Goal: Task Accomplishment & Management: Use online tool/utility

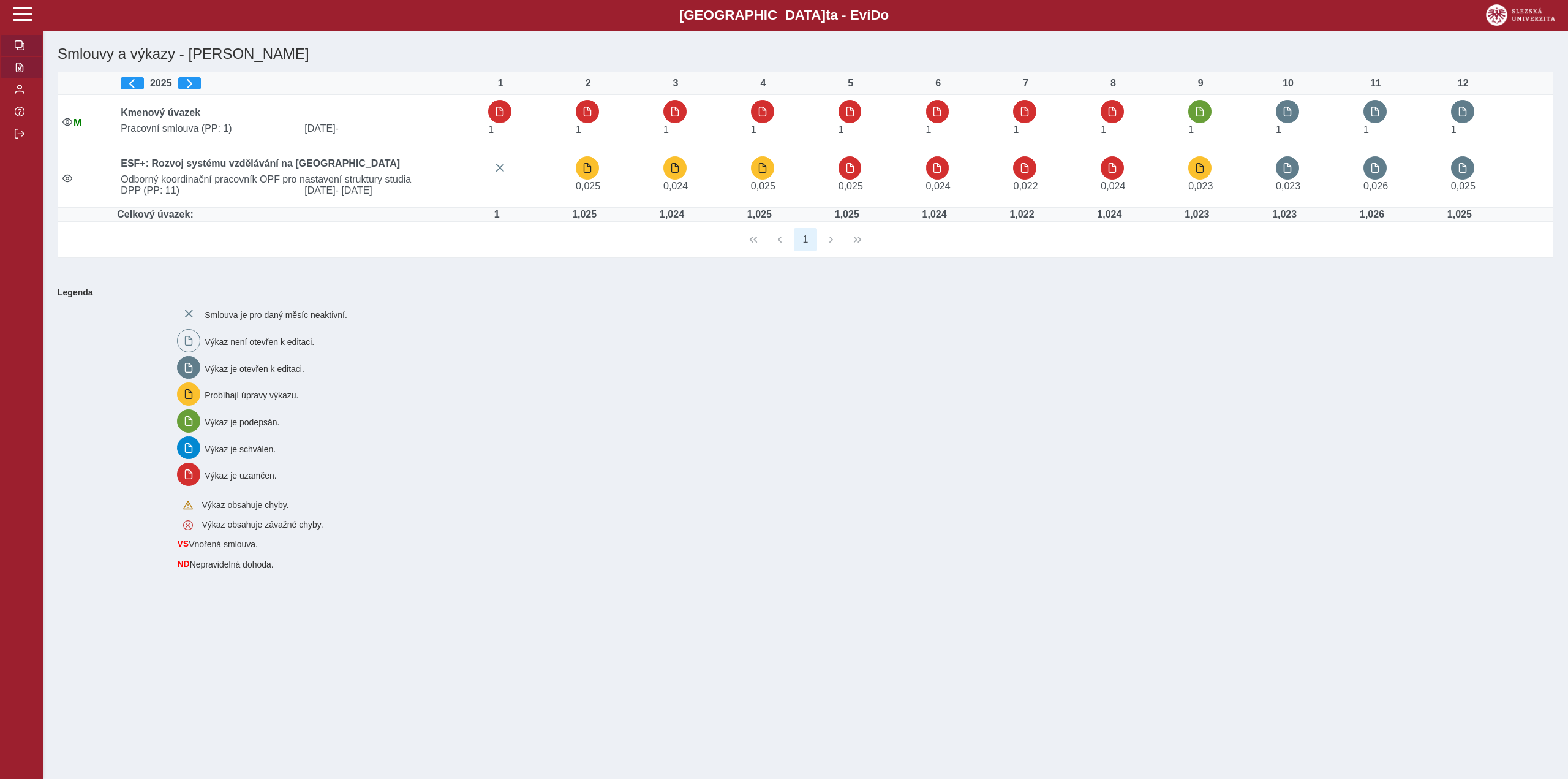
click at [18, 67] on span "button" at bounding box center [19, 67] width 10 height 10
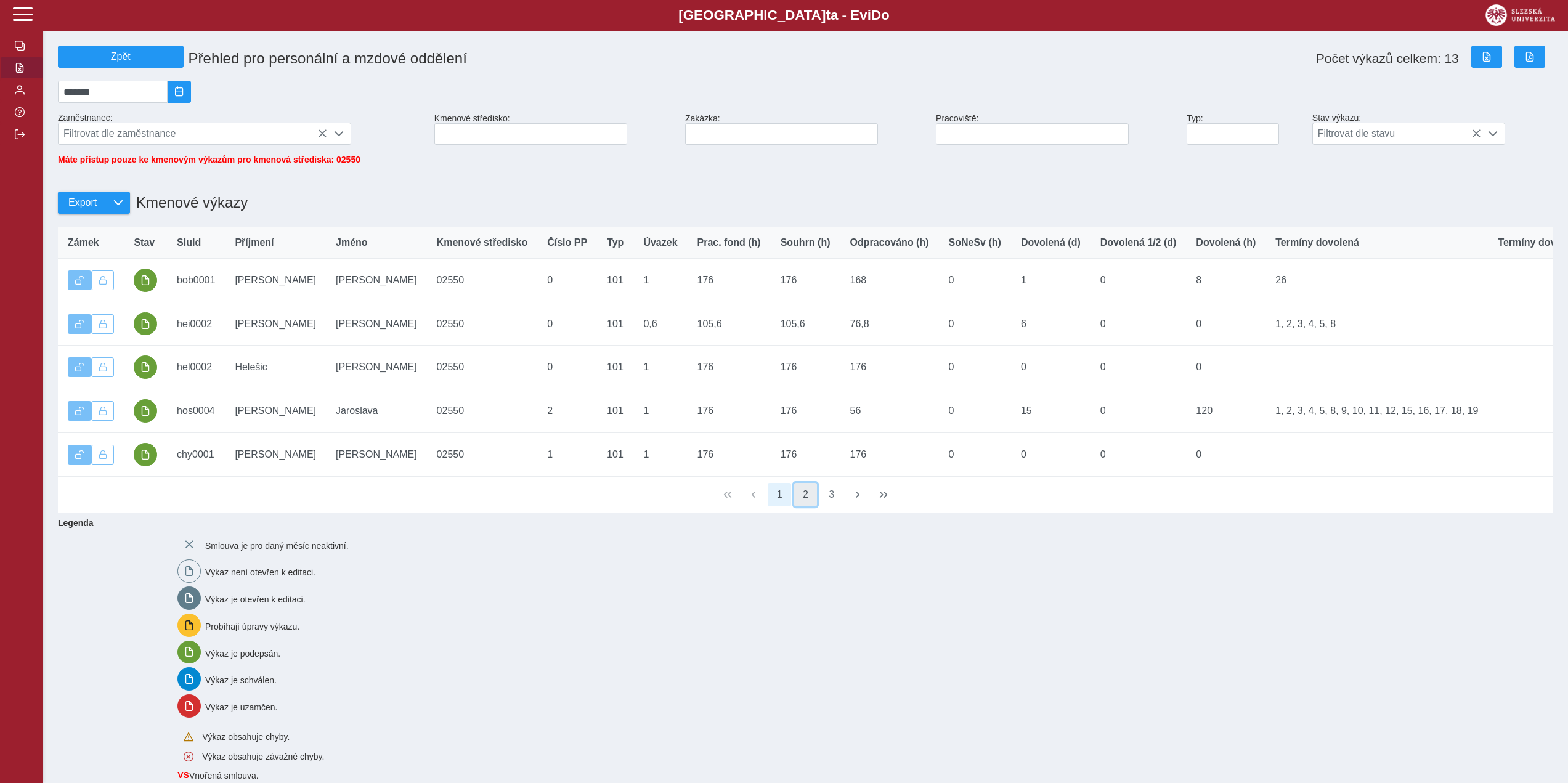
click at [803, 506] on button "2" at bounding box center [806, 495] width 24 height 24
click at [833, 506] on button "3" at bounding box center [832, 495] width 24 height 24
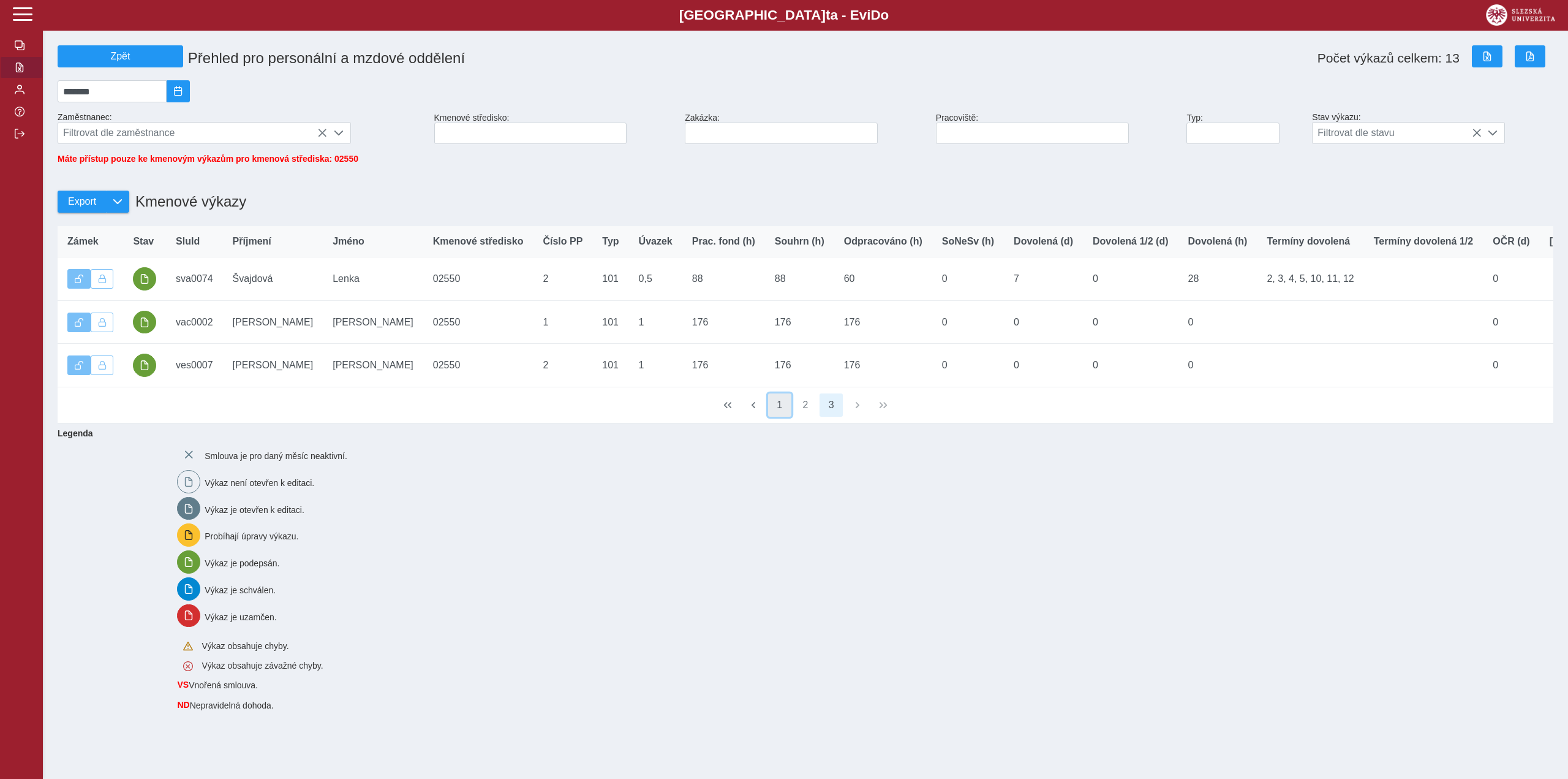
click at [779, 416] on button "1" at bounding box center [780, 405] width 24 height 24
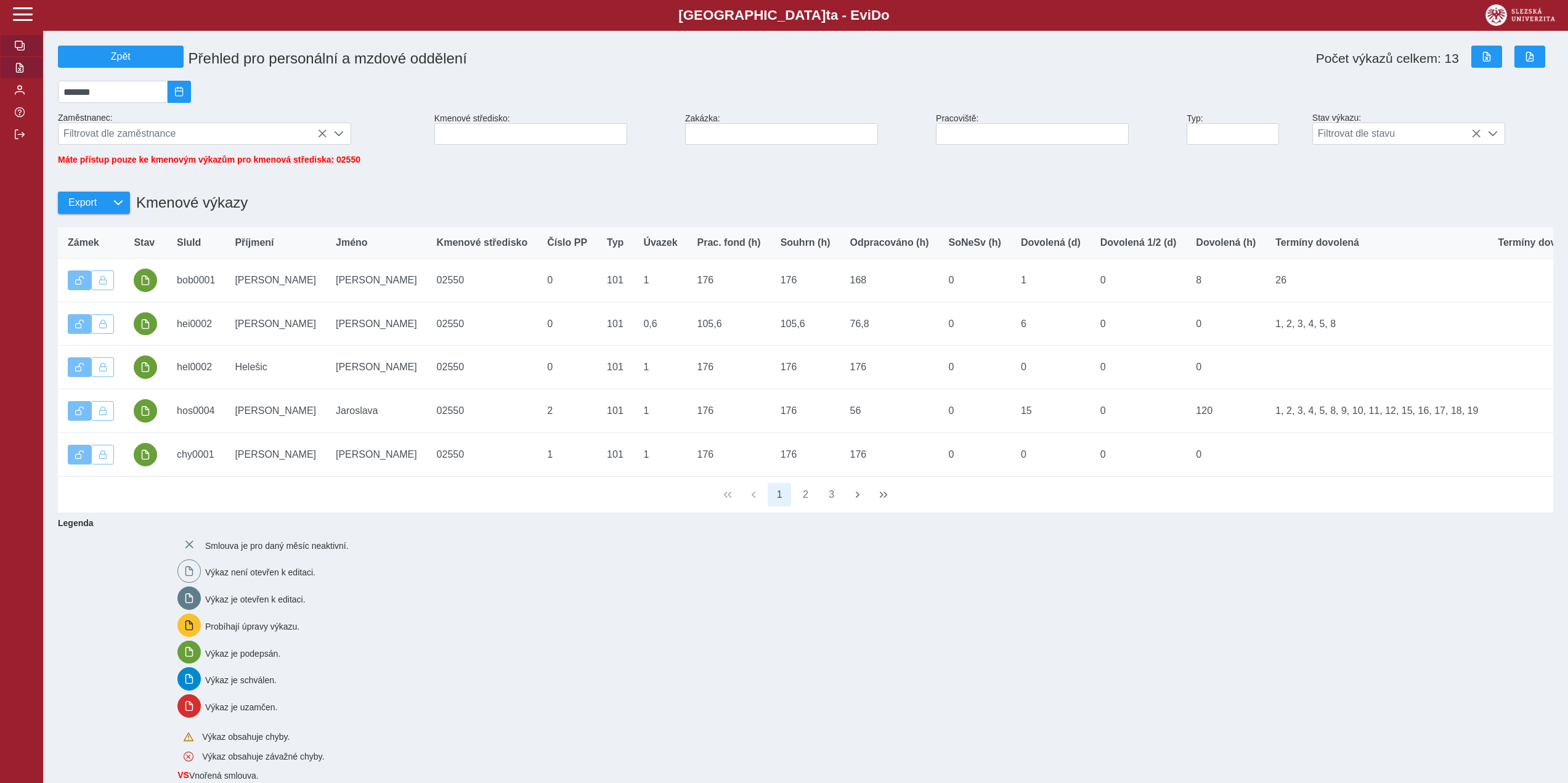
click at [14, 44] on button "button" at bounding box center [21, 45] width 43 height 22
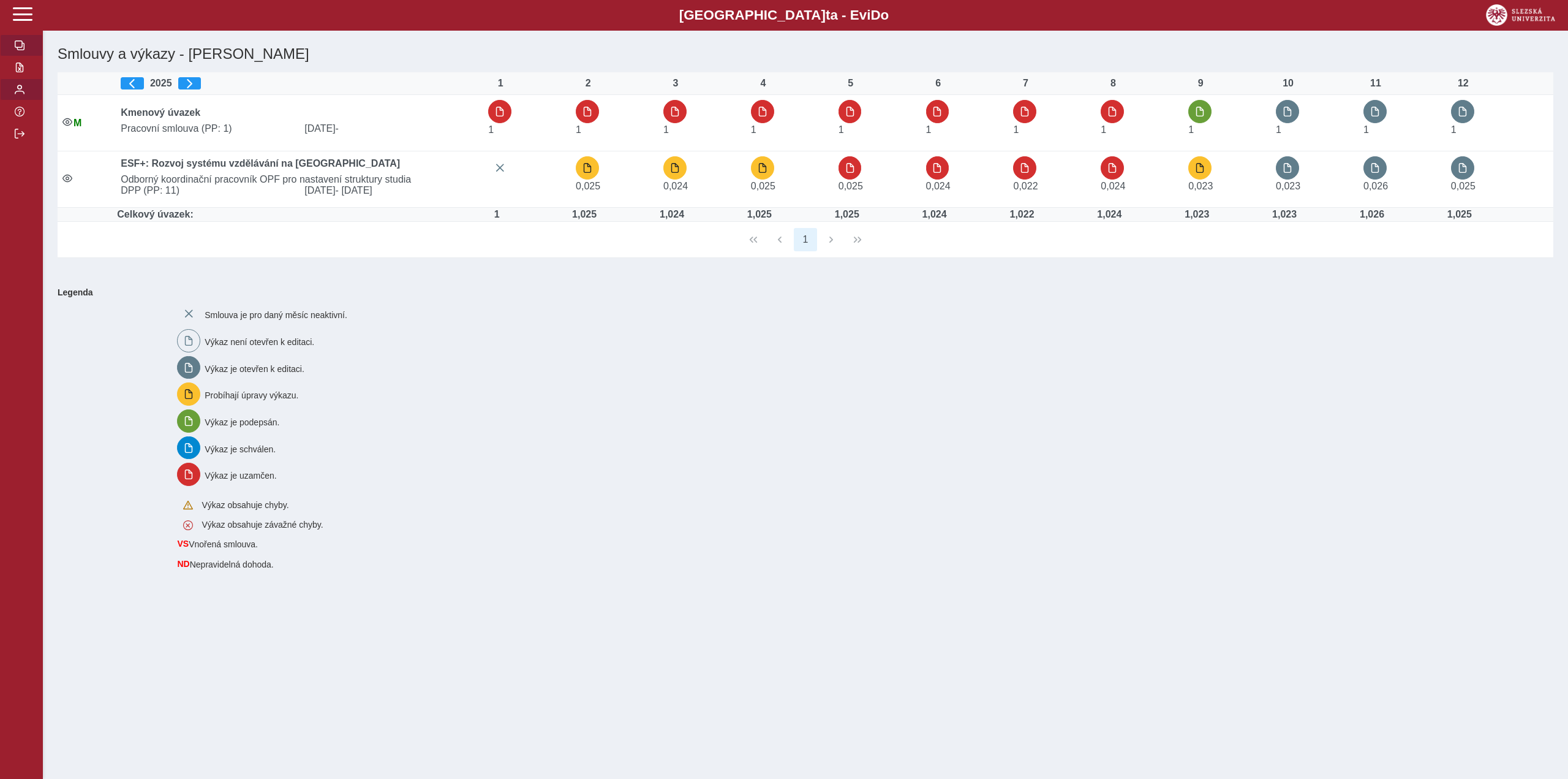
click at [12, 100] on button "button" at bounding box center [21, 90] width 43 height 22
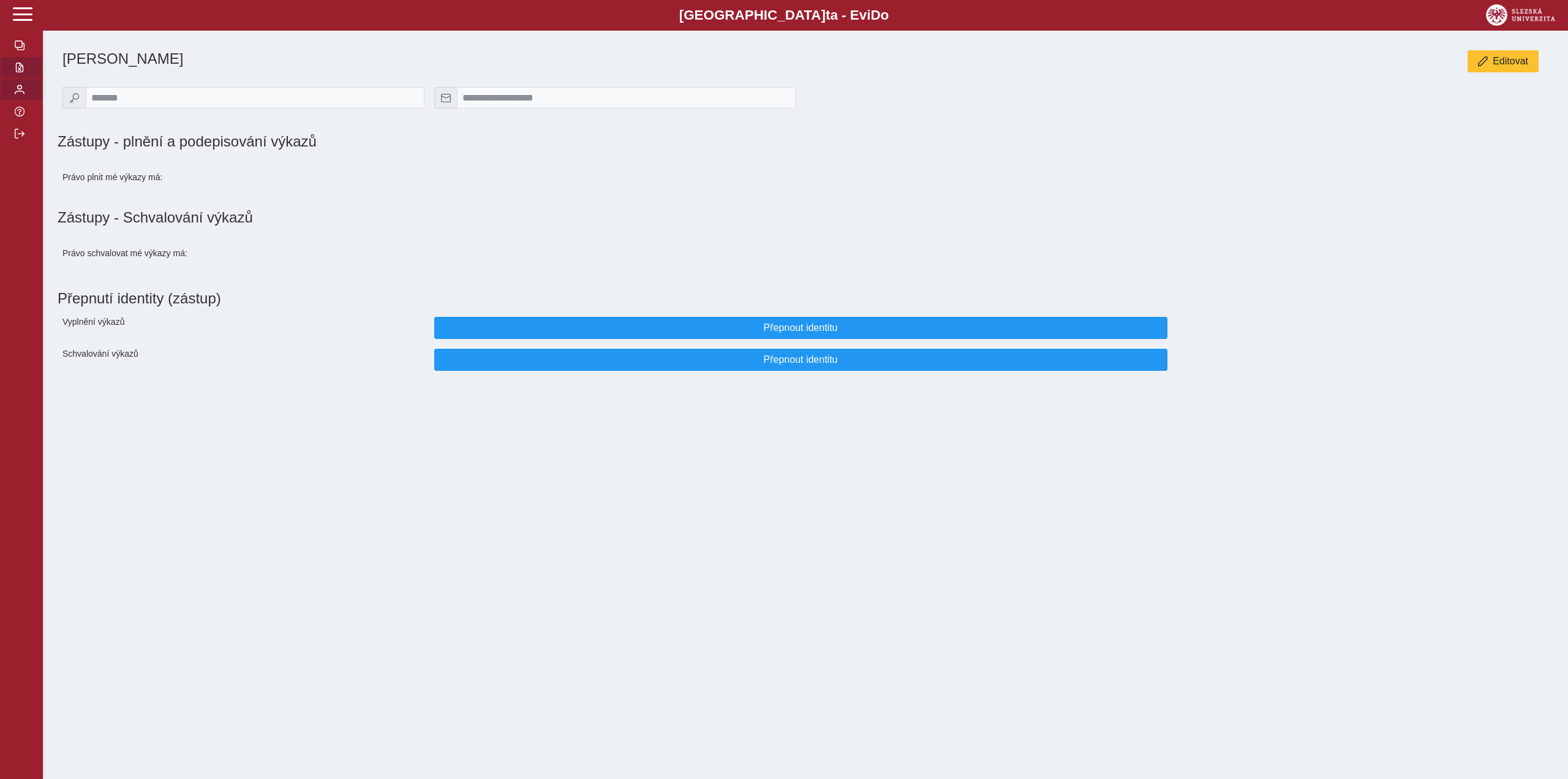
click at [22, 68] on span "button" at bounding box center [19, 67] width 10 height 10
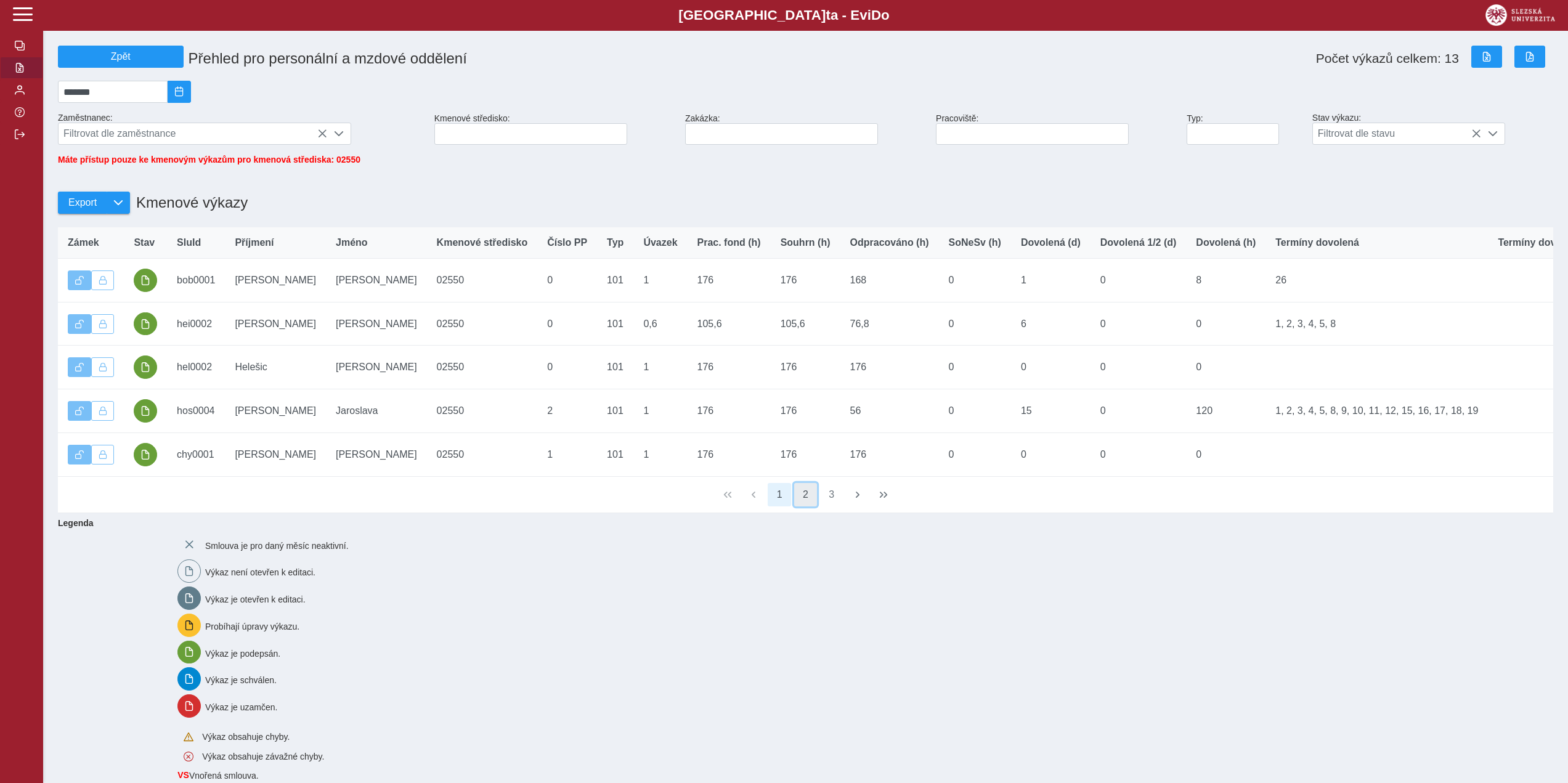
click at [809, 506] on button "2" at bounding box center [806, 495] width 24 height 24
click at [840, 506] on button "3" at bounding box center [832, 495] width 24 height 24
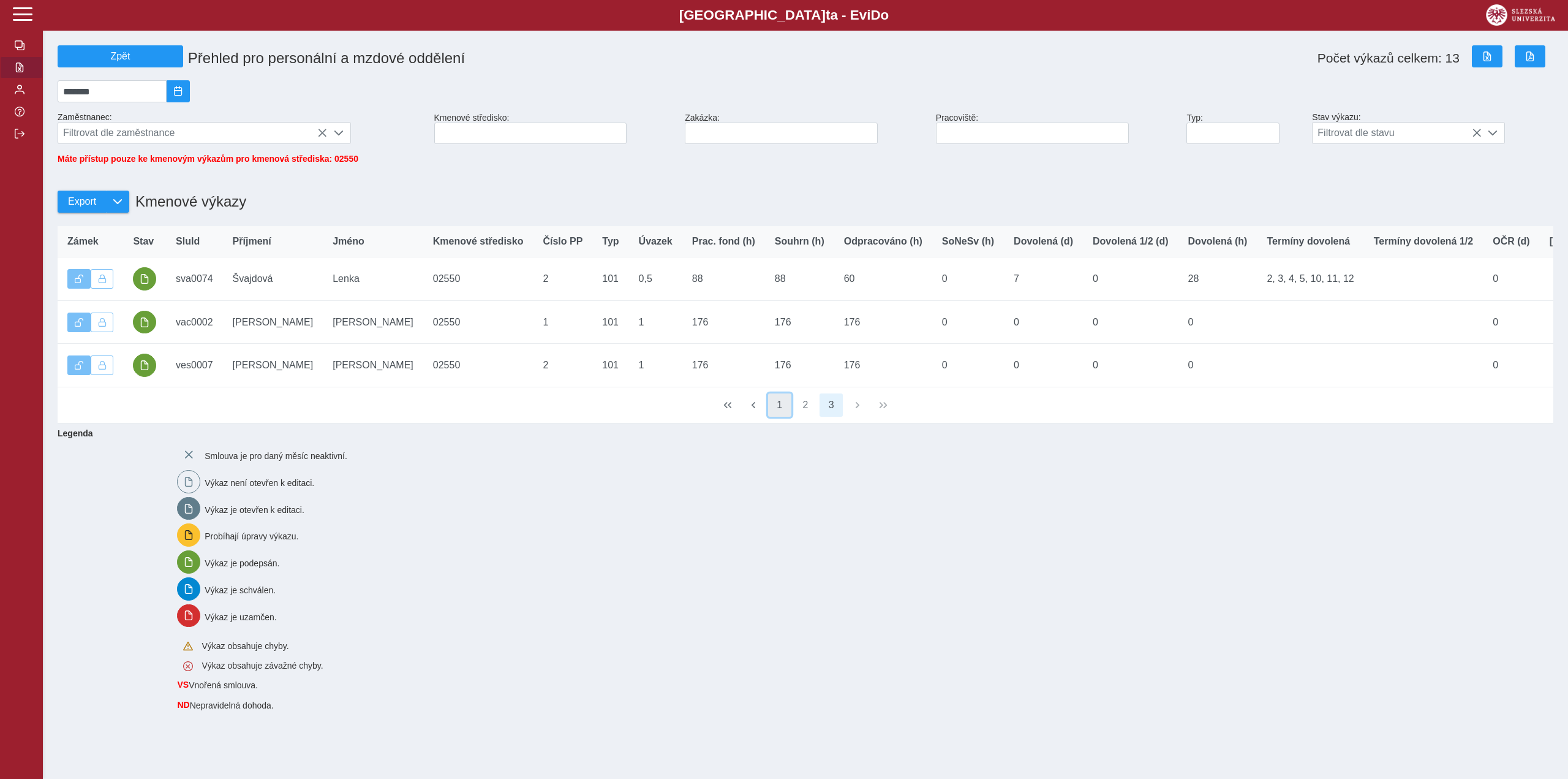
click at [785, 416] on button "1" at bounding box center [780, 405] width 24 height 24
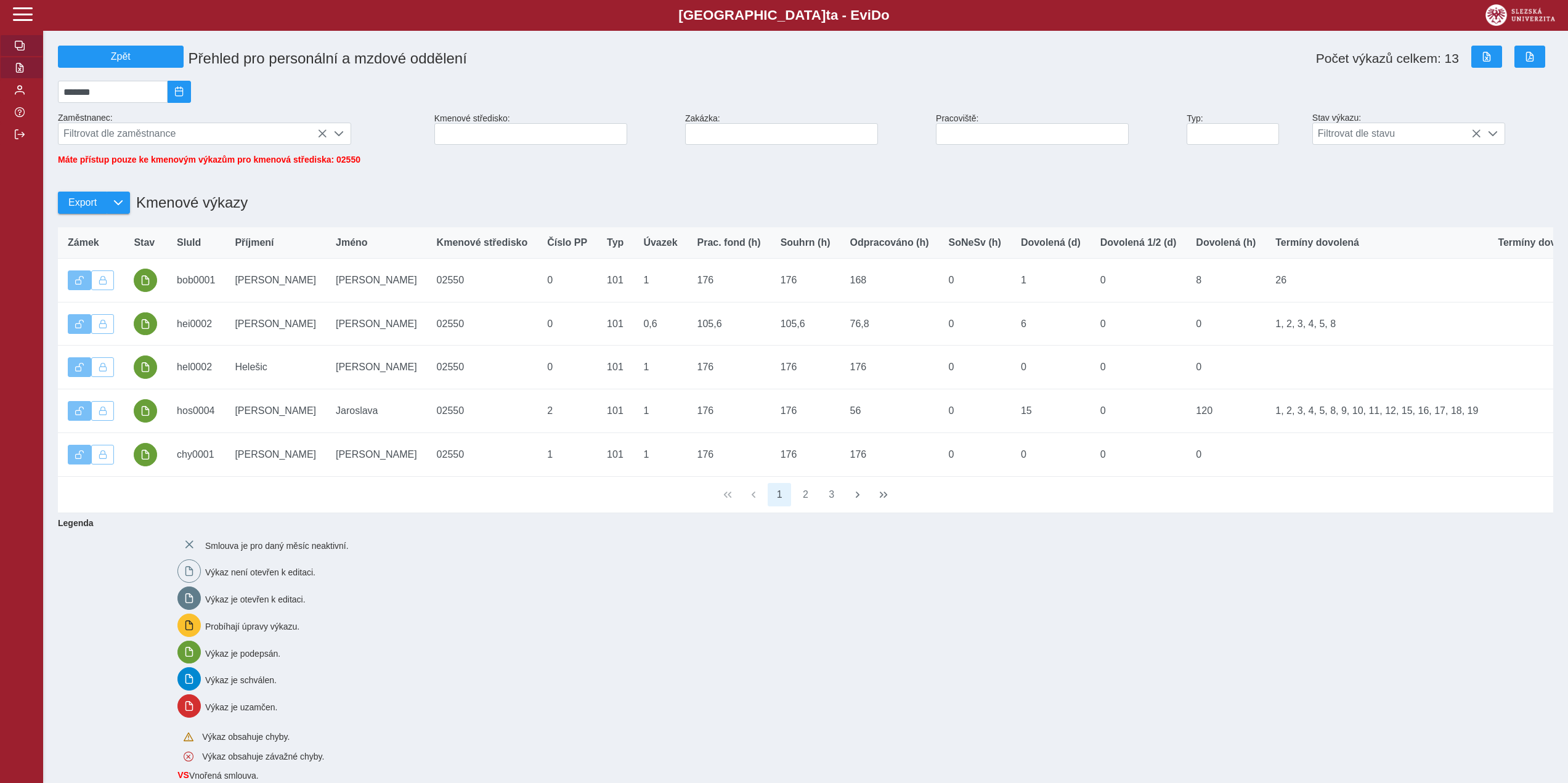
click at [18, 42] on span "button" at bounding box center [19, 45] width 10 height 10
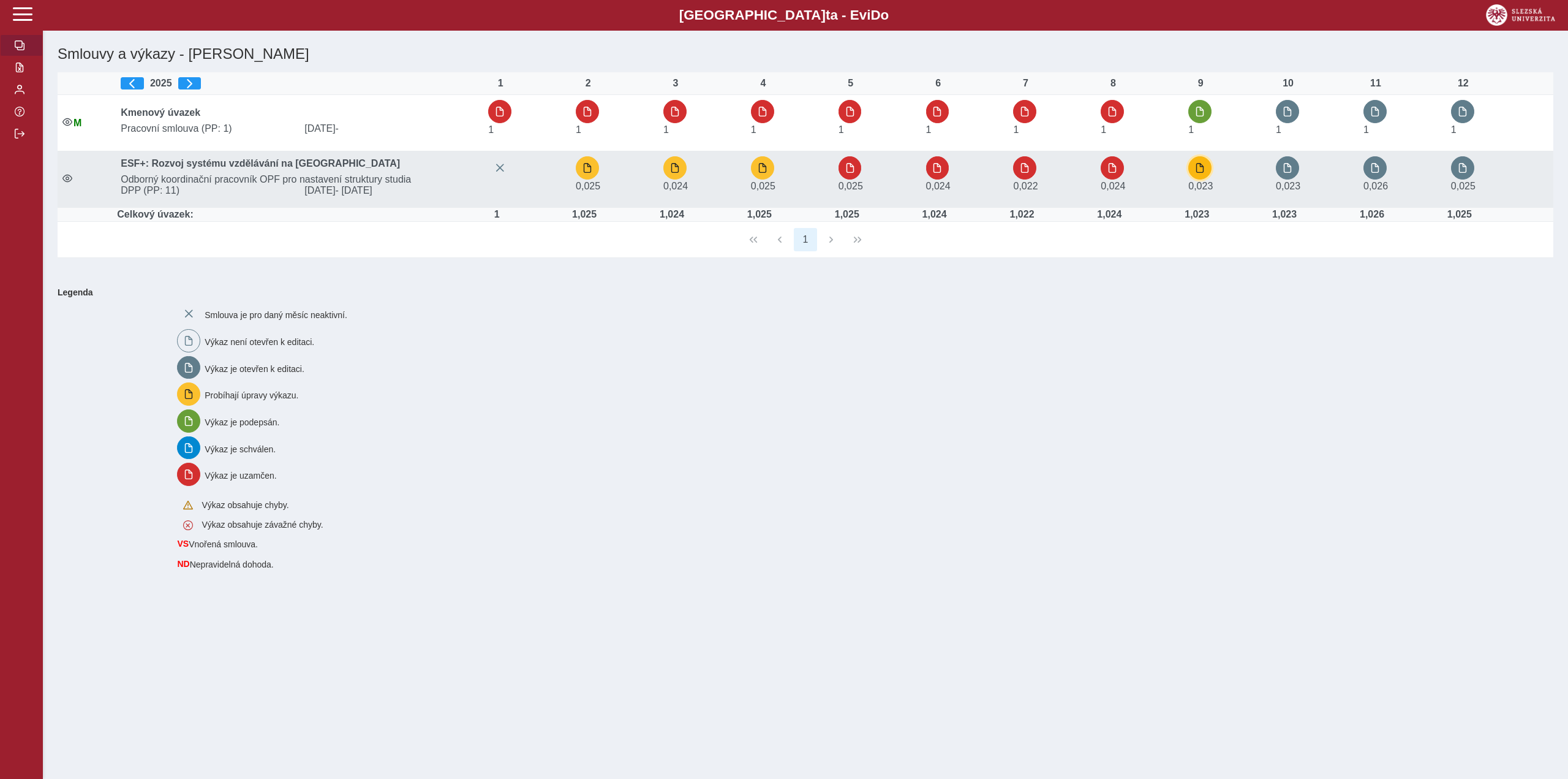
click at [1208, 163] on button "button" at bounding box center [1200, 168] width 24 height 24
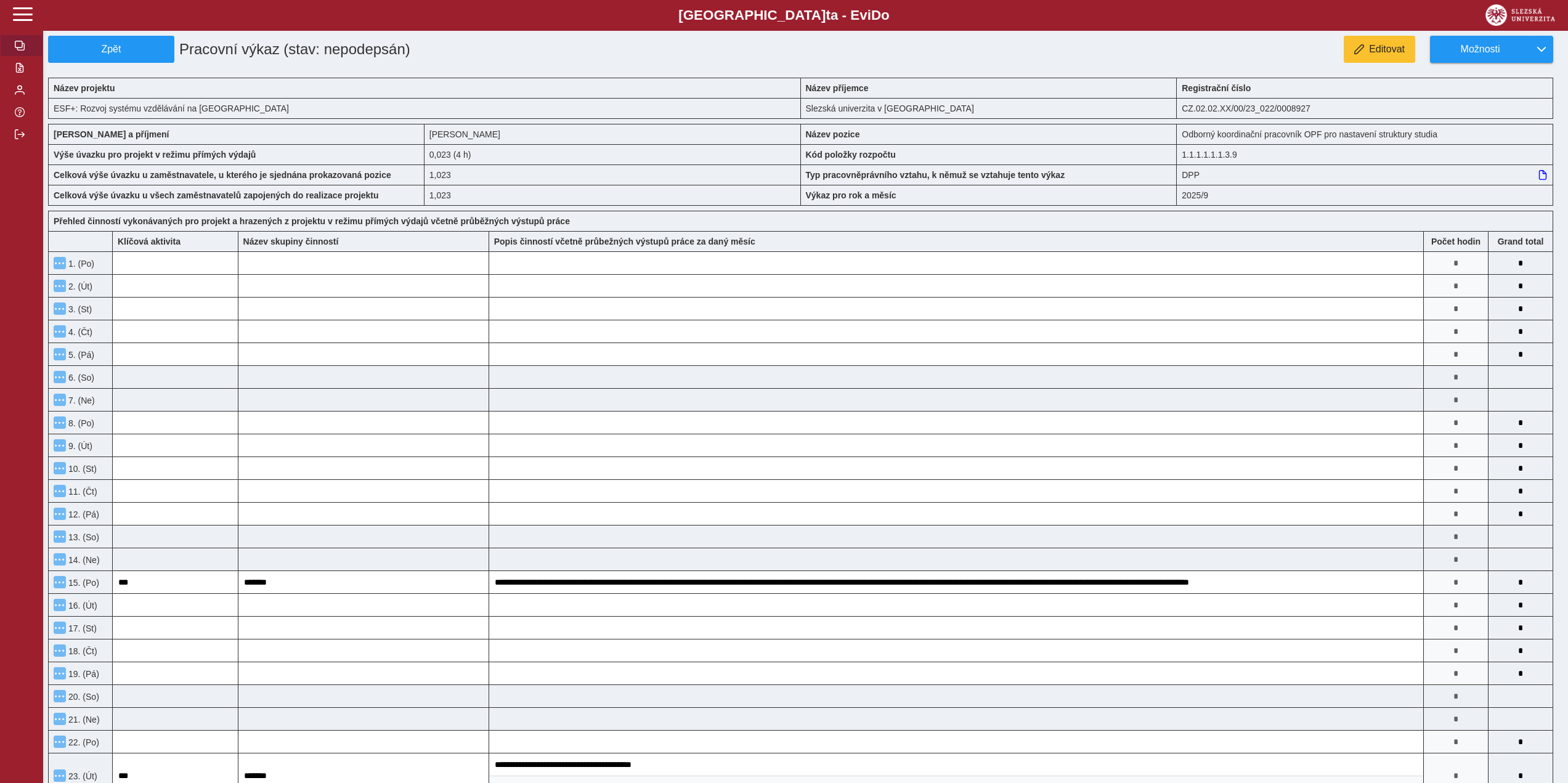
click at [17, 44] on span "button" at bounding box center [19, 45] width 10 height 10
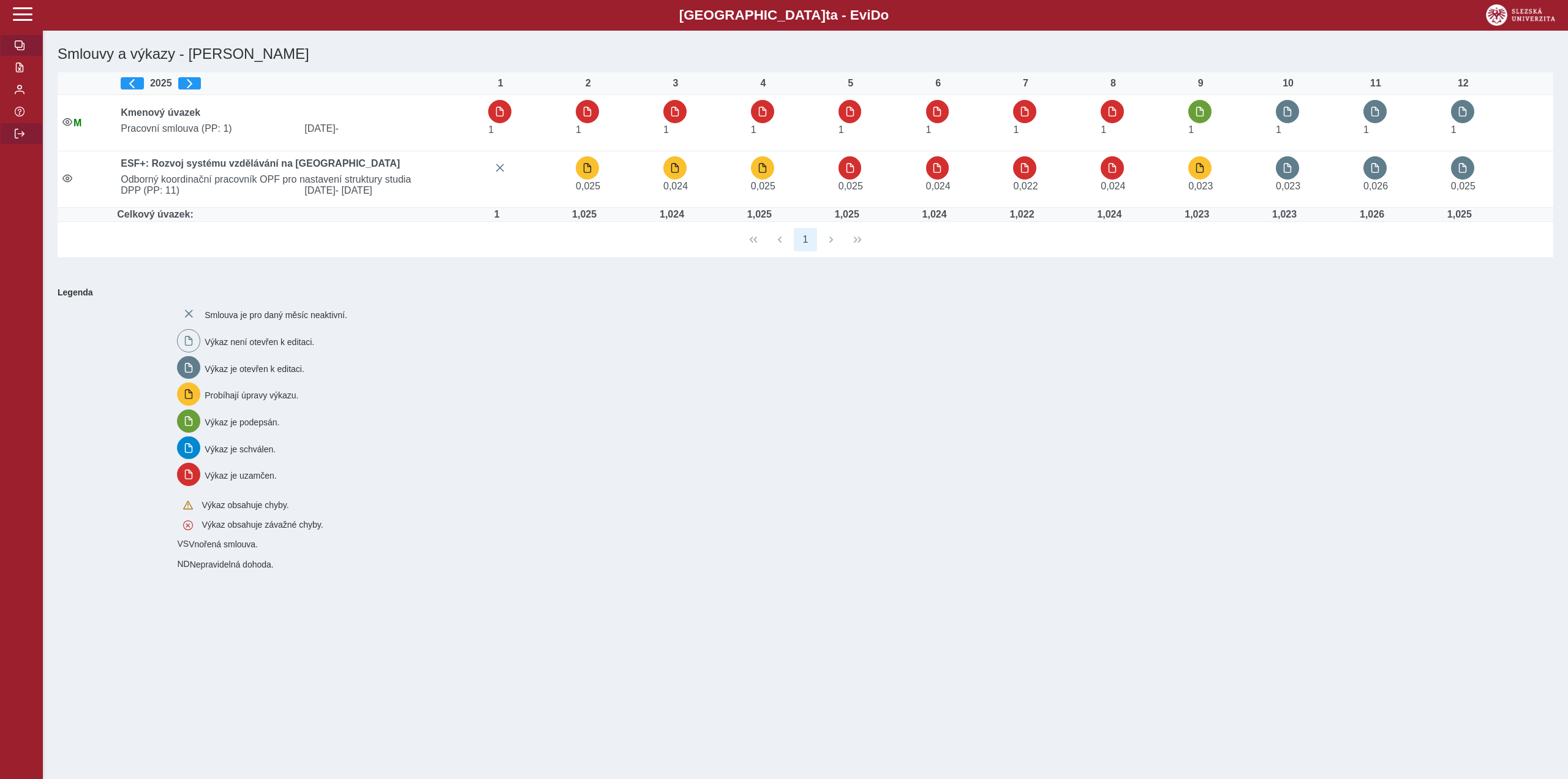
click at [22, 138] on span "button" at bounding box center [19, 133] width 10 height 10
